Goal: Task Accomplishment & Management: Use online tool/utility

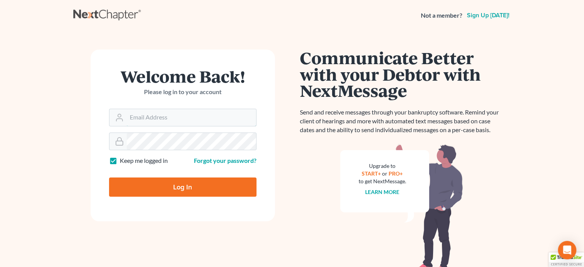
type input "[EMAIL_ADDRESS][DOMAIN_NAME]"
click at [166, 187] on input "Log In" at bounding box center [182, 186] width 147 height 19
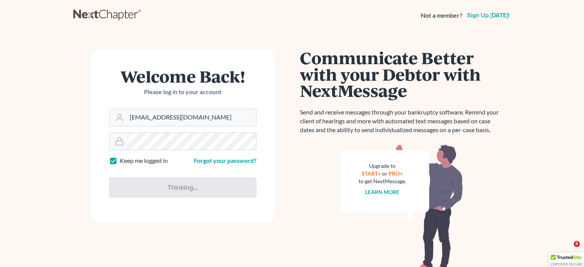
type input "Thinking..."
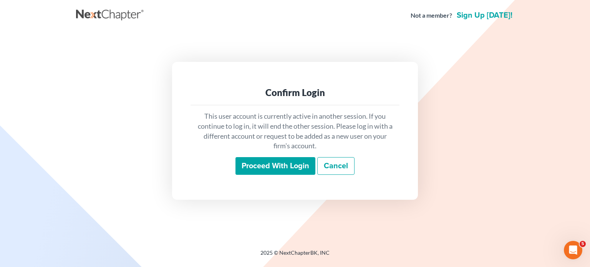
click at [283, 170] on input "Proceed with login" at bounding box center [275, 166] width 80 height 18
